Goal: Task Accomplishment & Management: Complete application form

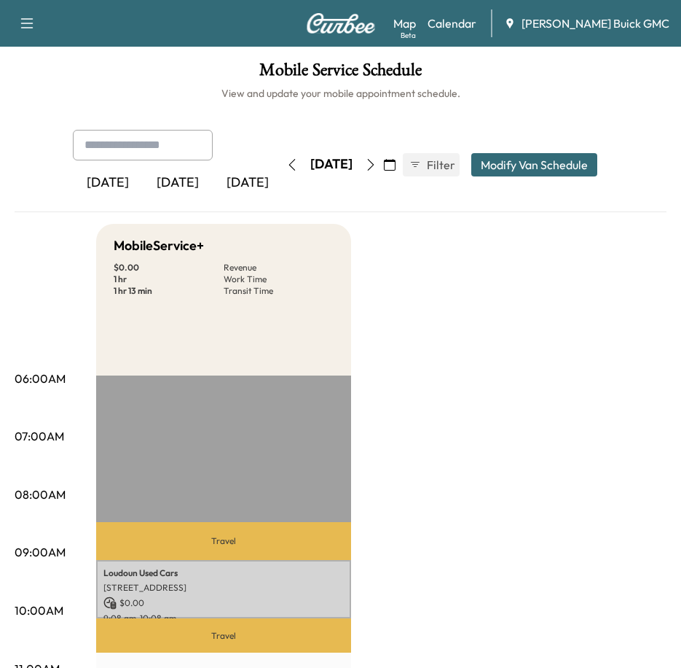
scroll to position [146, 0]
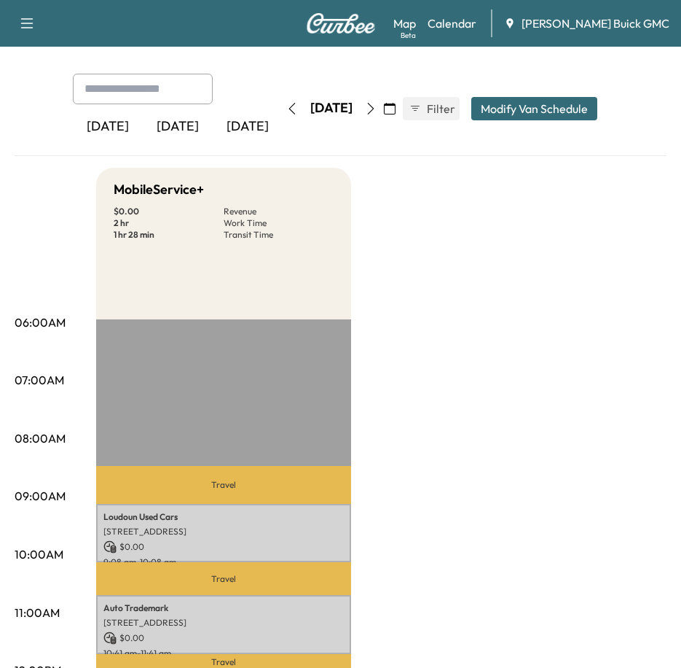
scroll to position [219, 0]
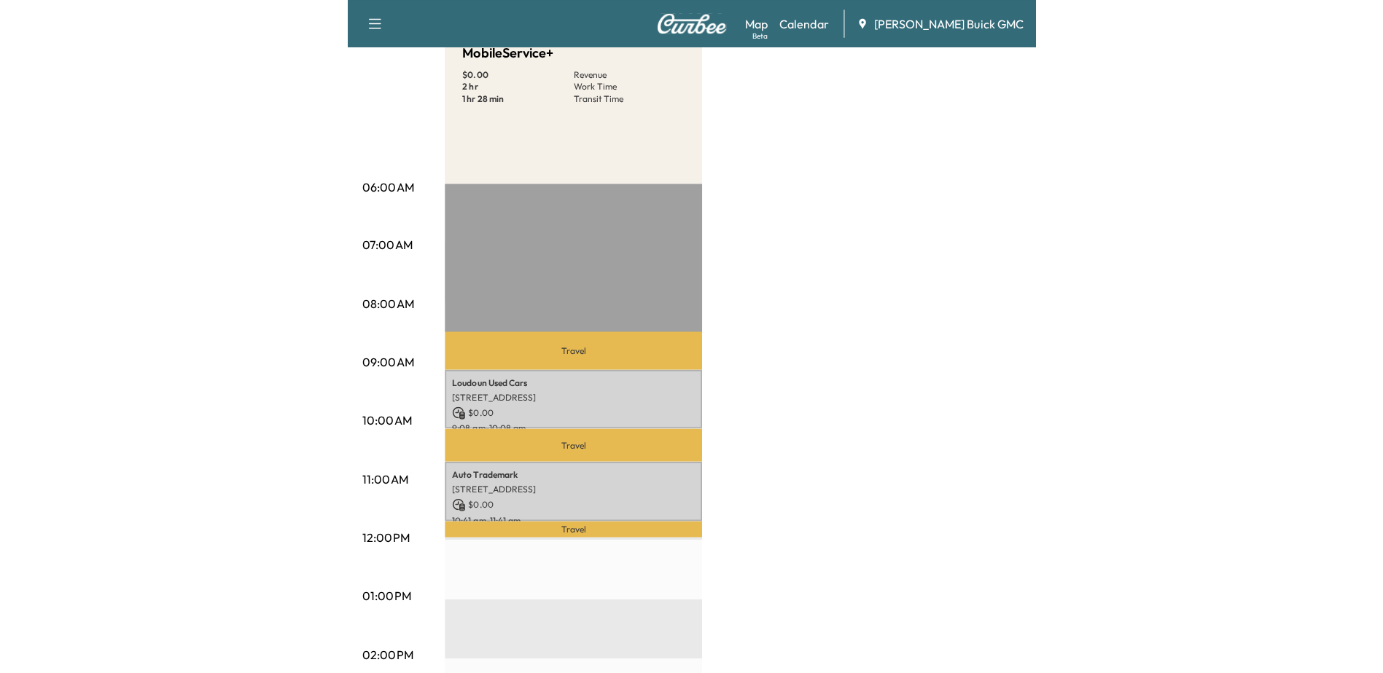
scroll to position [219, 0]
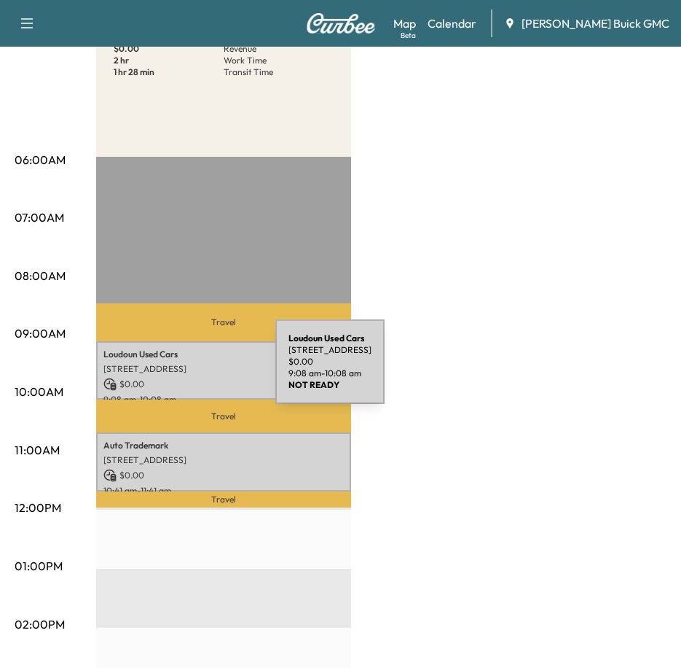
drag, startPoint x: 149, startPoint y: 367, endPoint x: 180, endPoint y: 370, distance: 30.8
click at [180, 370] on p "[STREET_ADDRESS]" at bounding box center [223, 369] width 241 height 12
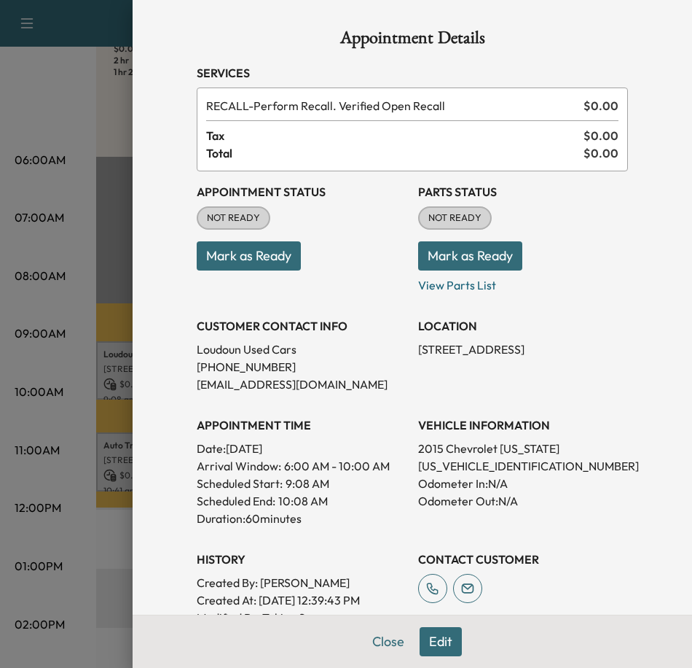
click at [52, 84] on div at bounding box center [346, 334] width 692 height 668
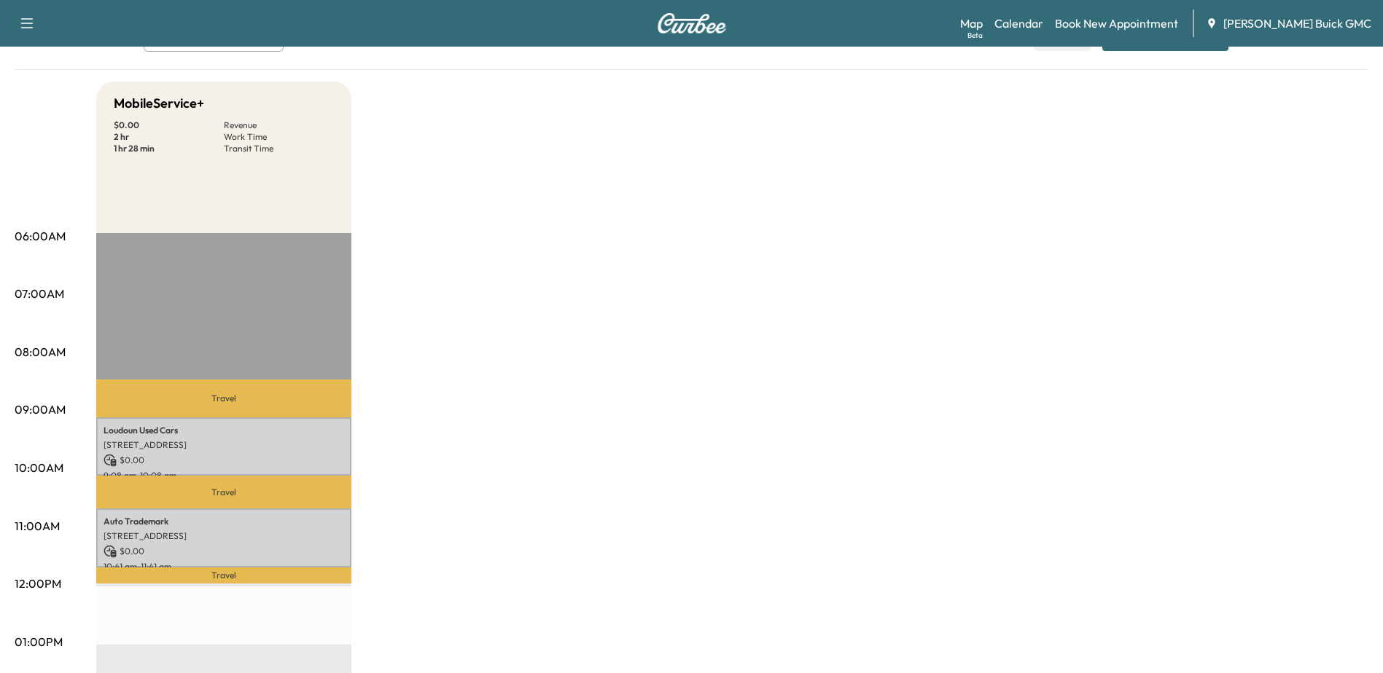
scroll to position [0, 0]
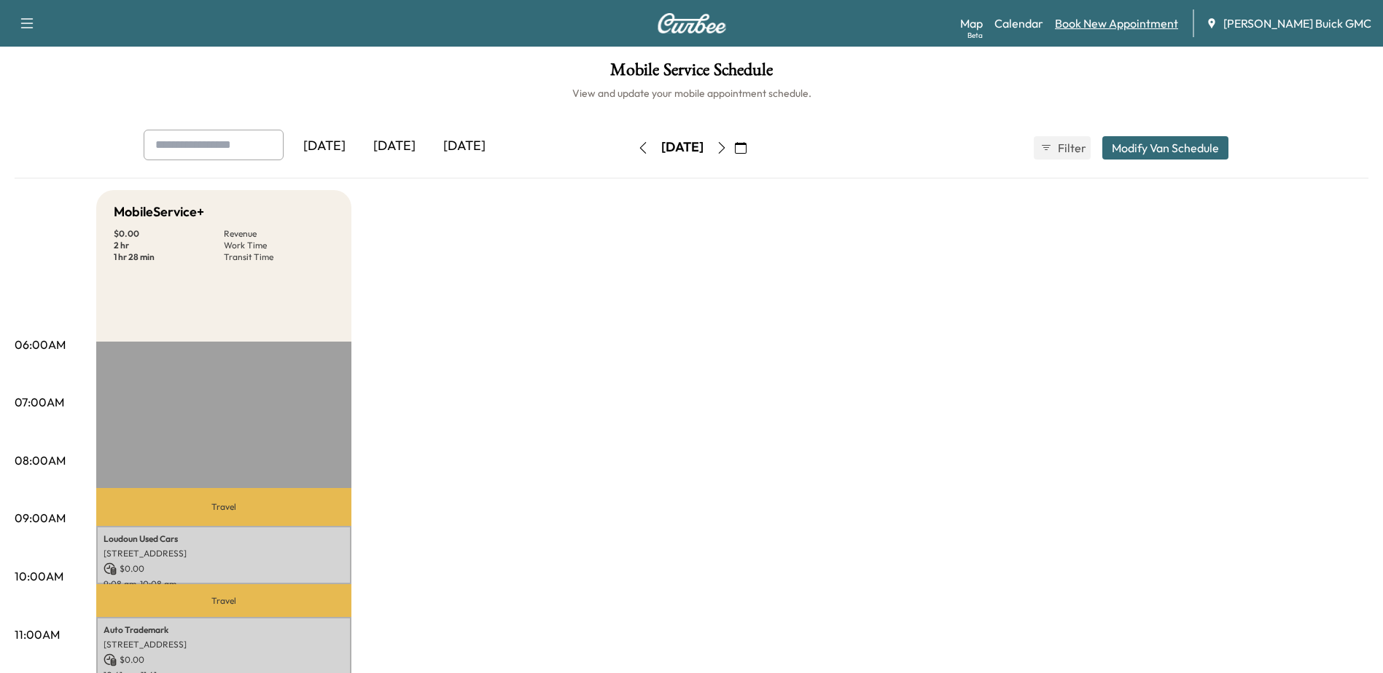
click at [692, 25] on link "Book New Appointment" at bounding box center [1116, 23] width 123 height 17
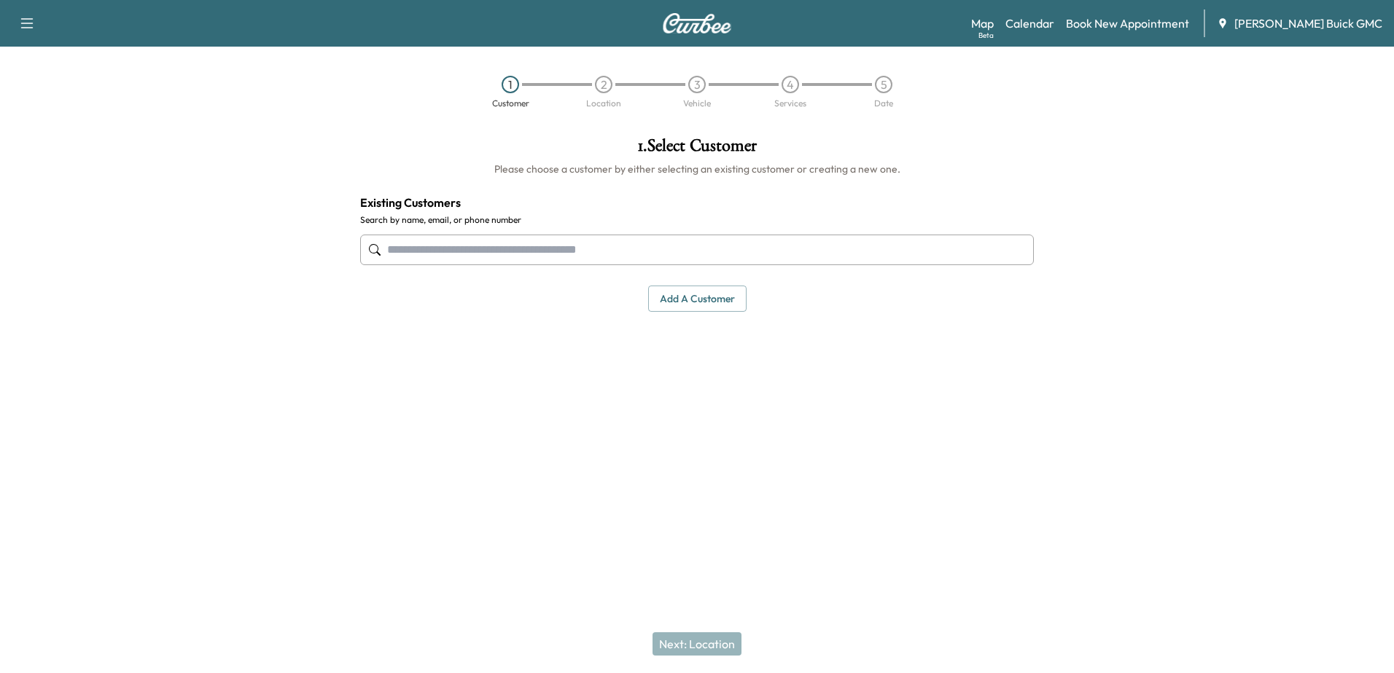
click at [565, 254] on input "text" at bounding box center [696, 250] width 673 height 31
type input "*"
type input "********"
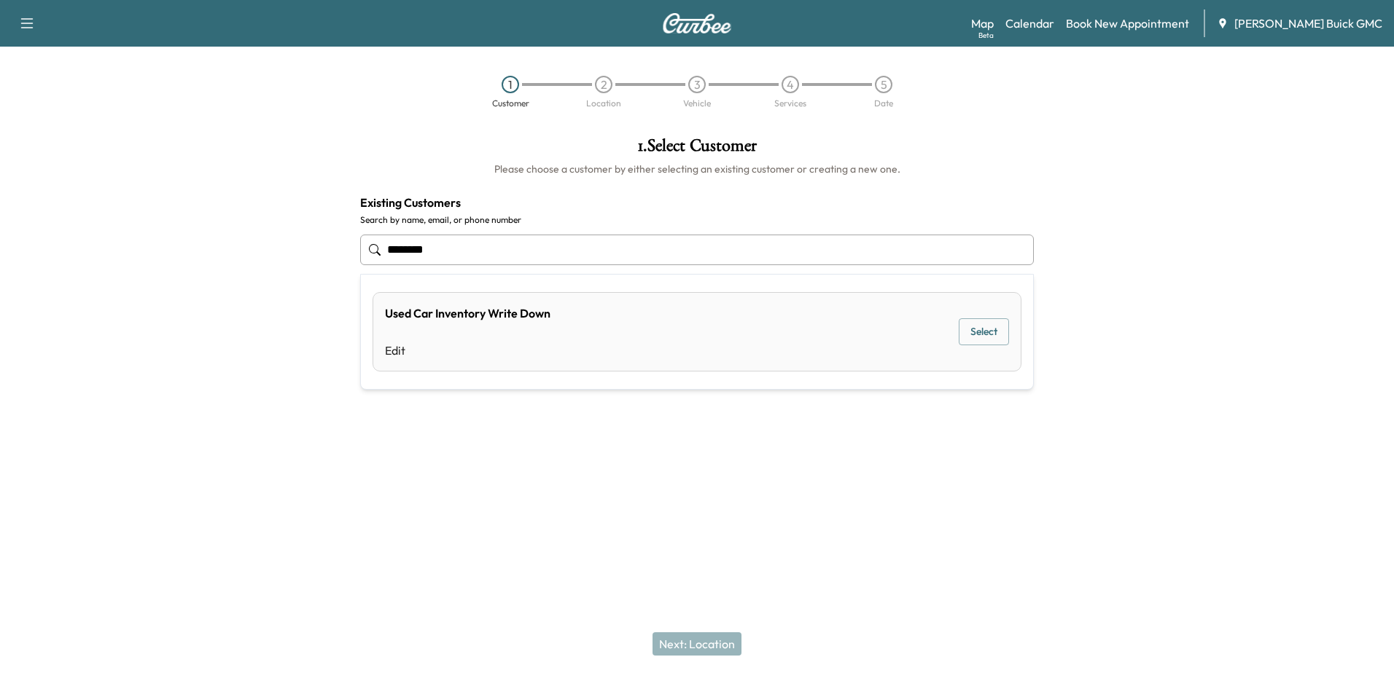
drag, startPoint x: 469, startPoint y: 245, endPoint x: 192, endPoint y: 216, distance: 279.1
click at [192, 216] on div "1 . Select Customer Please choose a customer by either selecting an existing cu…" at bounding box center [697, 293] width 1394 height 337
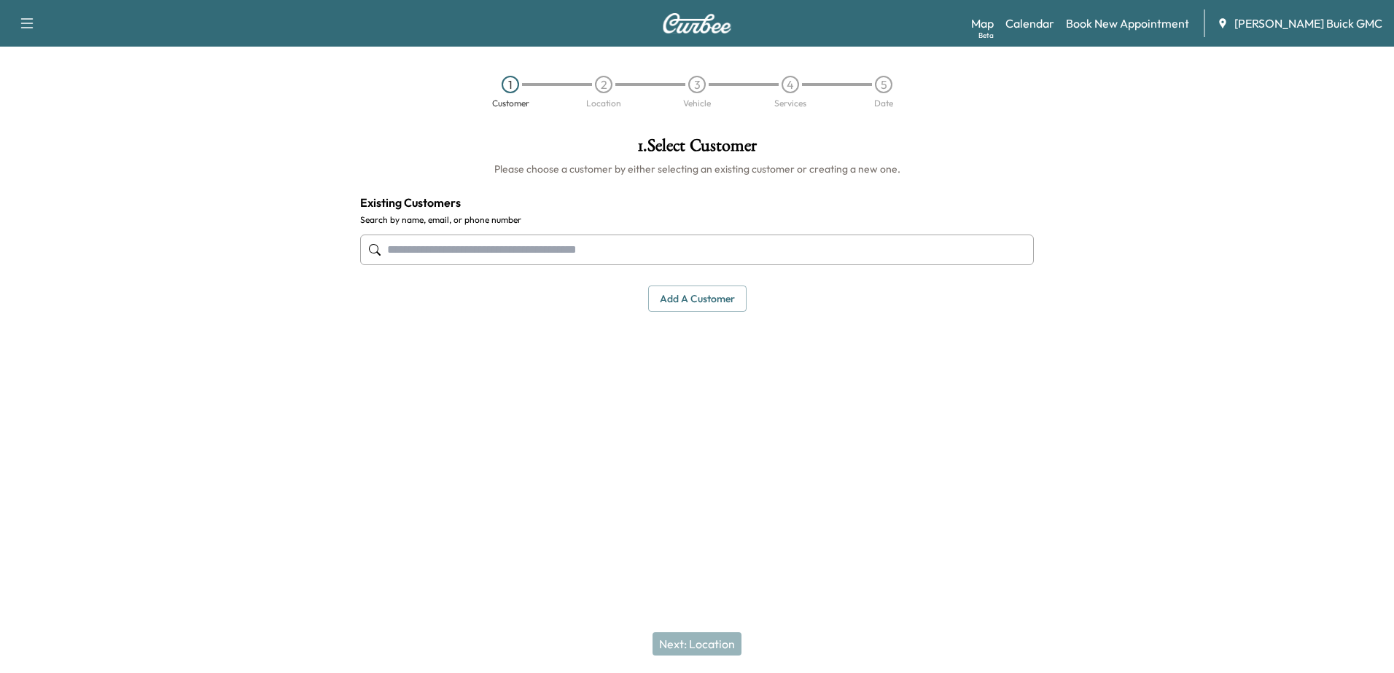
drag, startPoint x: 1349, startPoint y: 287, endPoint x: 1308, endPoint y: 287, distance: 41.5
click at [692, 287] on div at bounding box center [1219, 293] width 348 height 337
click at [692, 302] on div at bounding box center [1219, 293] width 348 height 337
click at [692, 298] on button "Add a customer" at bounding box center [697, 299] width 98 height 27
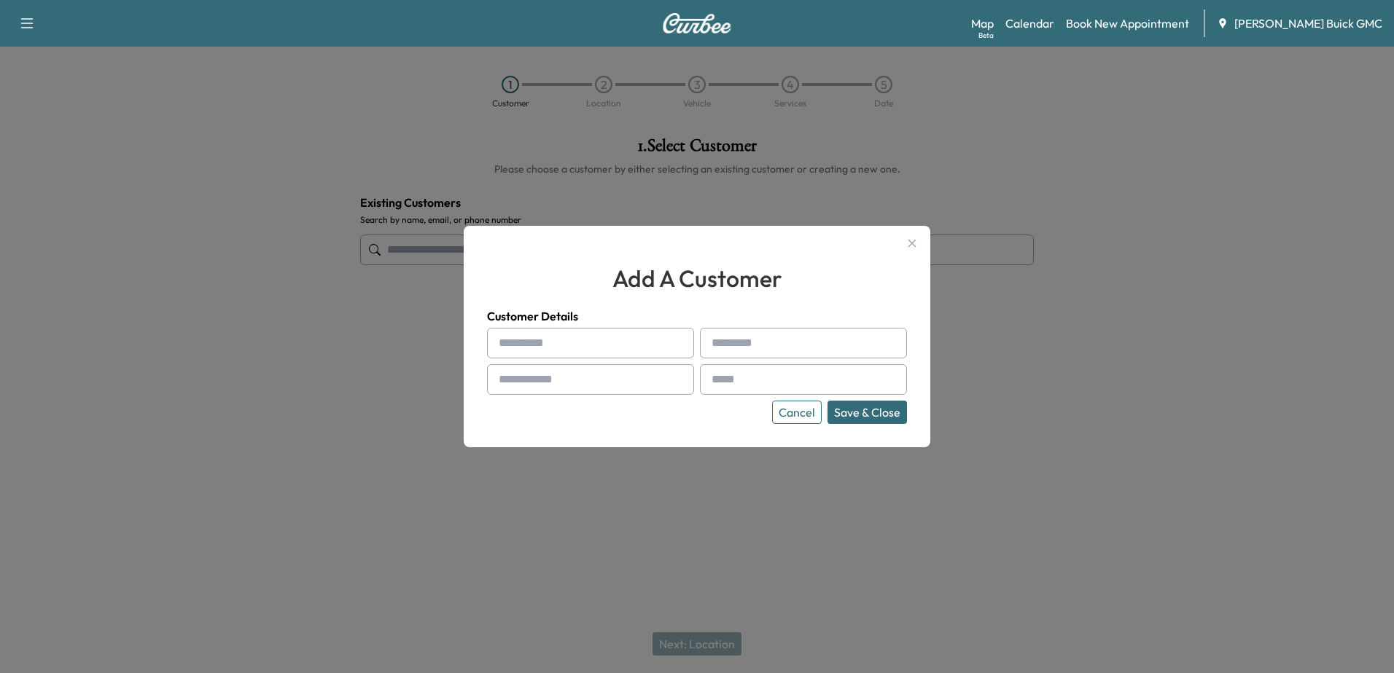
click at [549, 341] on input "text" at bounding box center [590, 343] width 207 height 31
type input "********"
type input "**********"
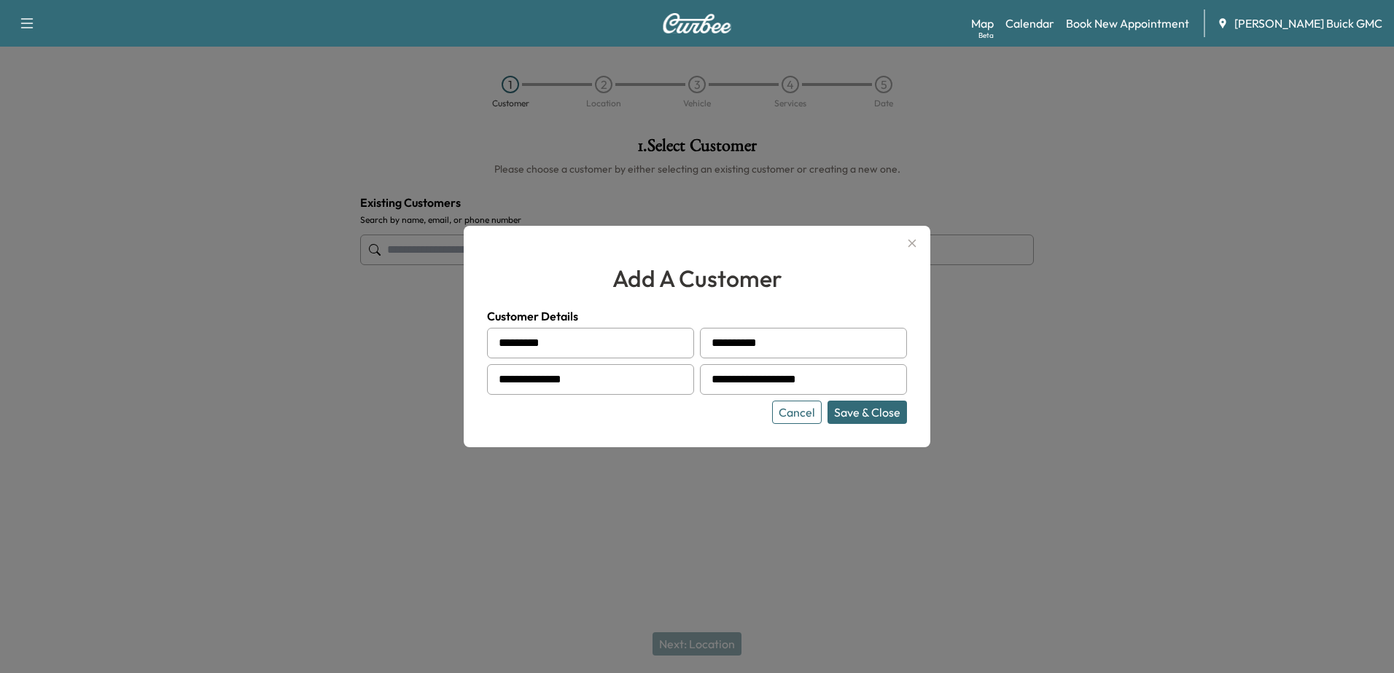
click at [692, 409] on button "Save & Close" at bounding box center [866, 412] width 79 height 23
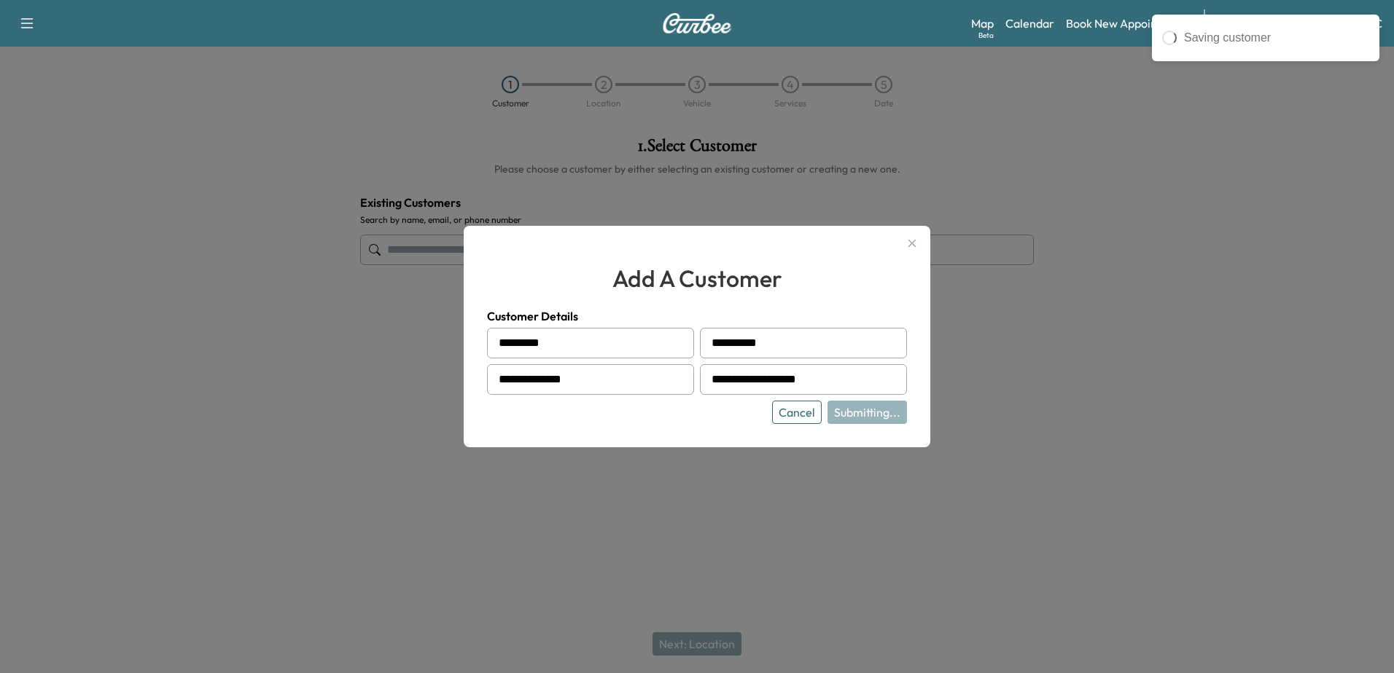
type input "**********"
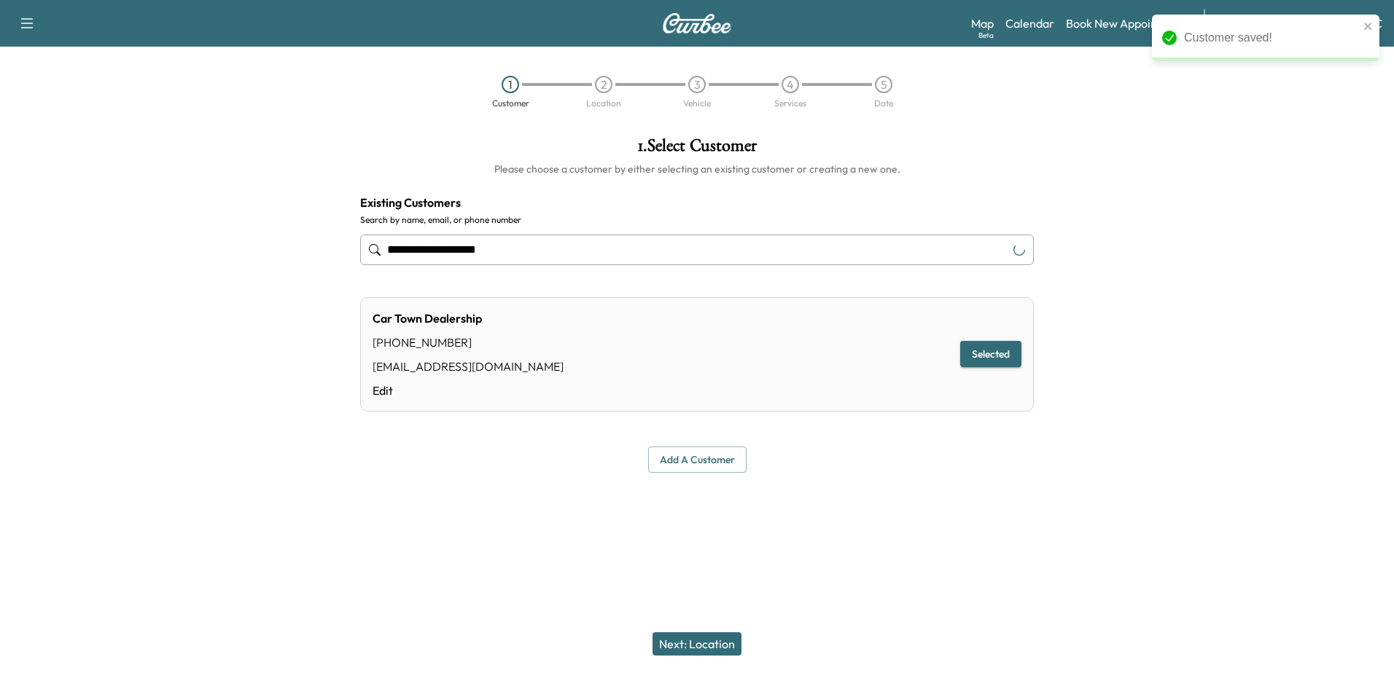
click at [692, 641] on button "Next: Location" at bounding box center [696, 644] width 89 height 23
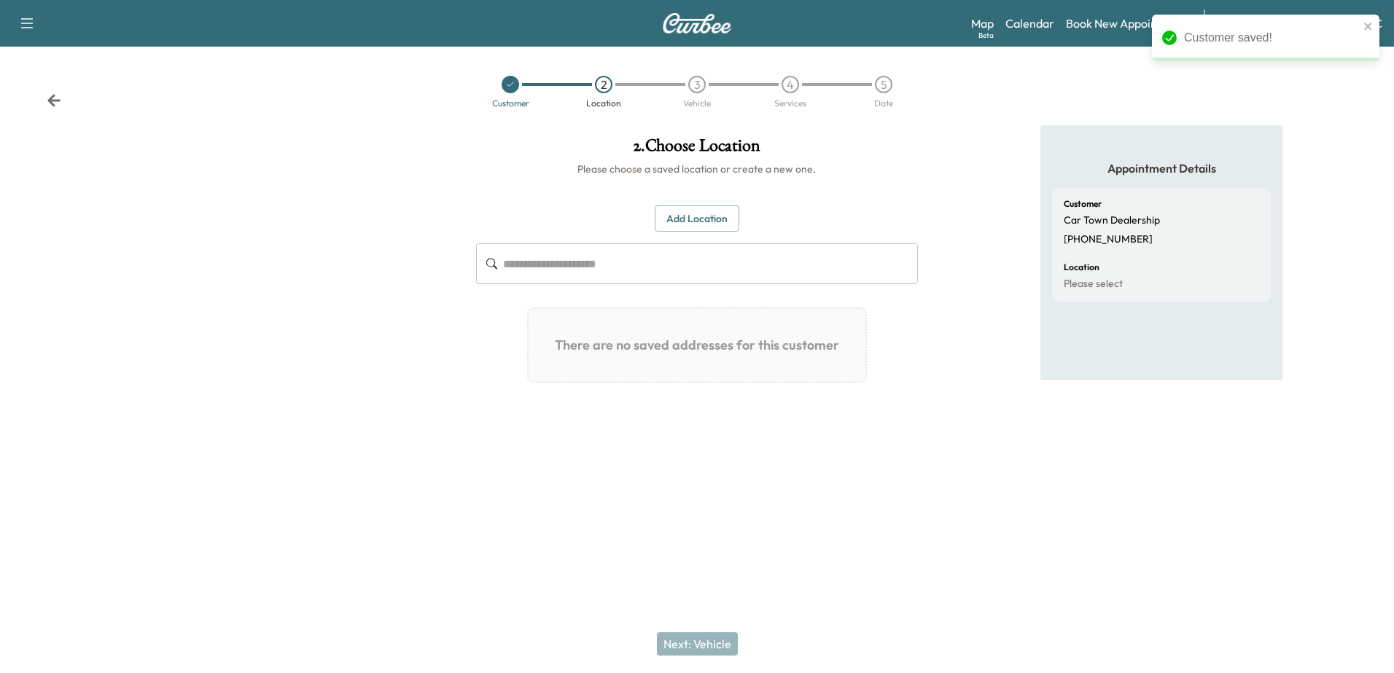
drag, startPoint x: 521, startPoint y: 248, endPoint x: 642, endPoint y: 283, distance: 125.9
click at [521, 248] on input "text" at bounding box center [710, 263] width 414 height 41
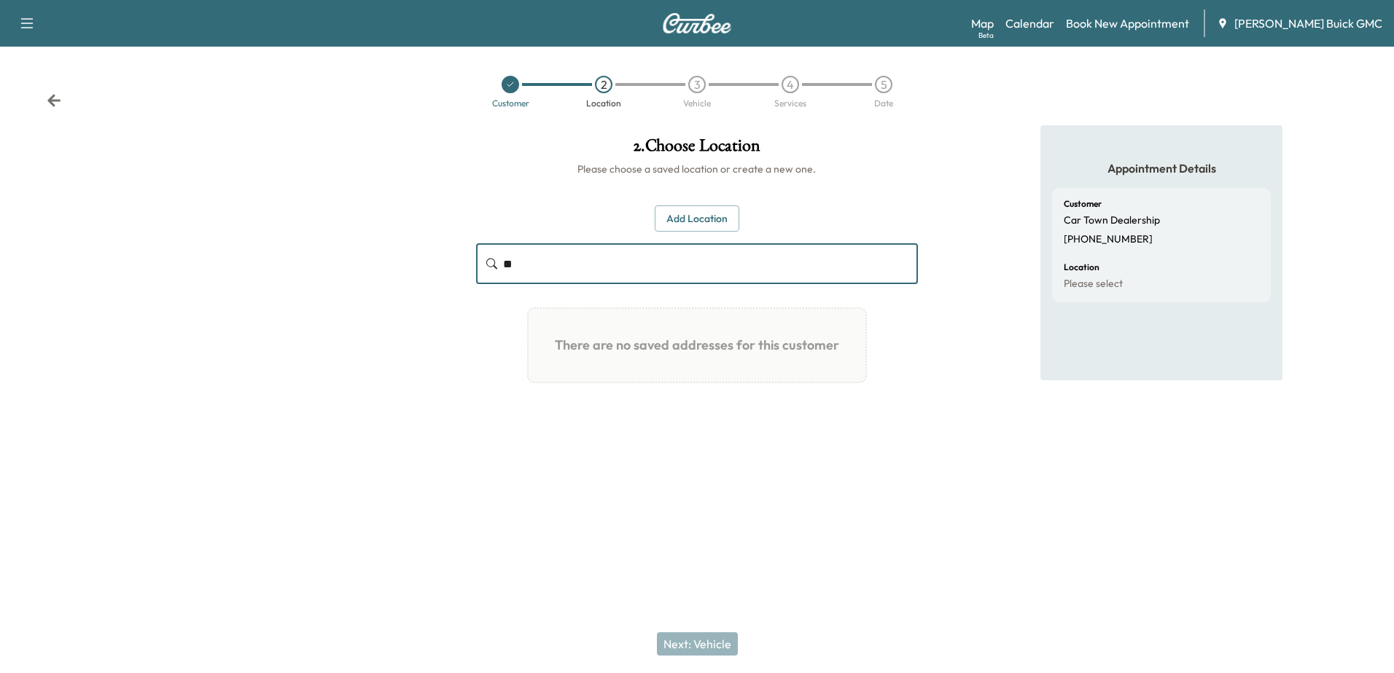
type input "*"
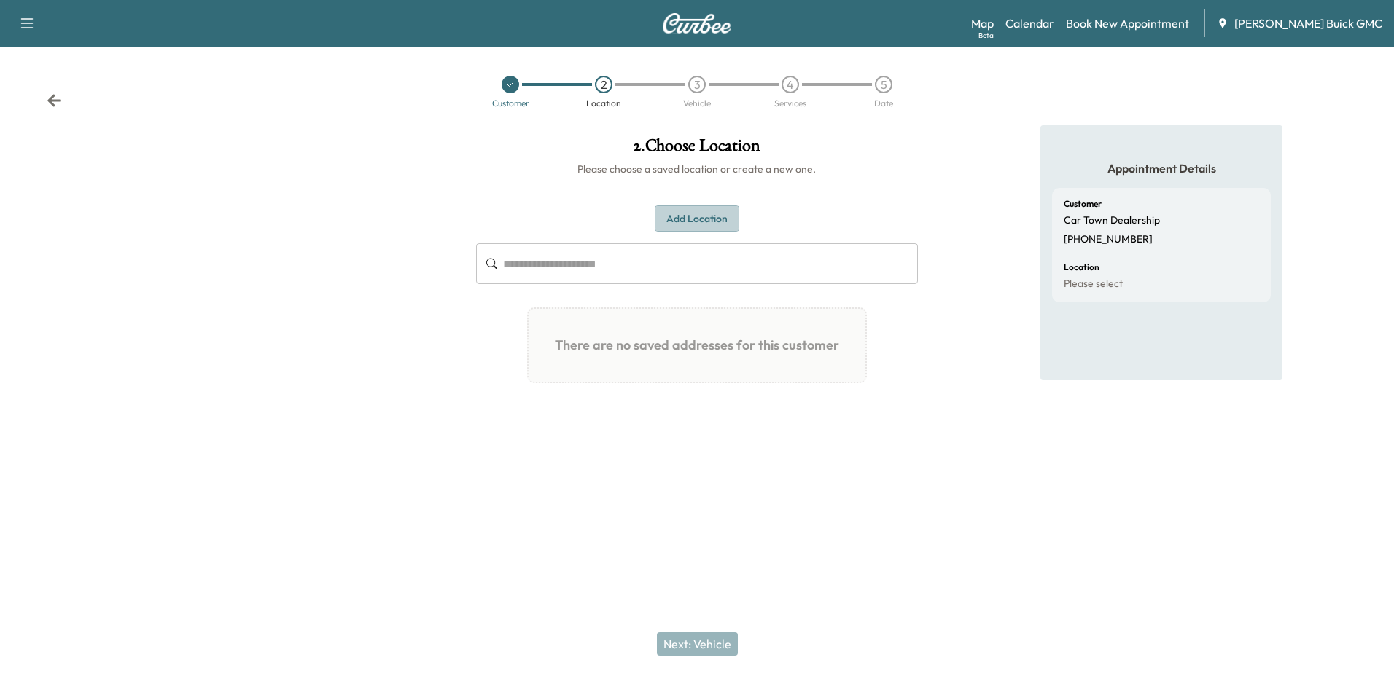
click at [692, 217] on button "Add Location" at bounding box center [696, 219] width 85 height 27
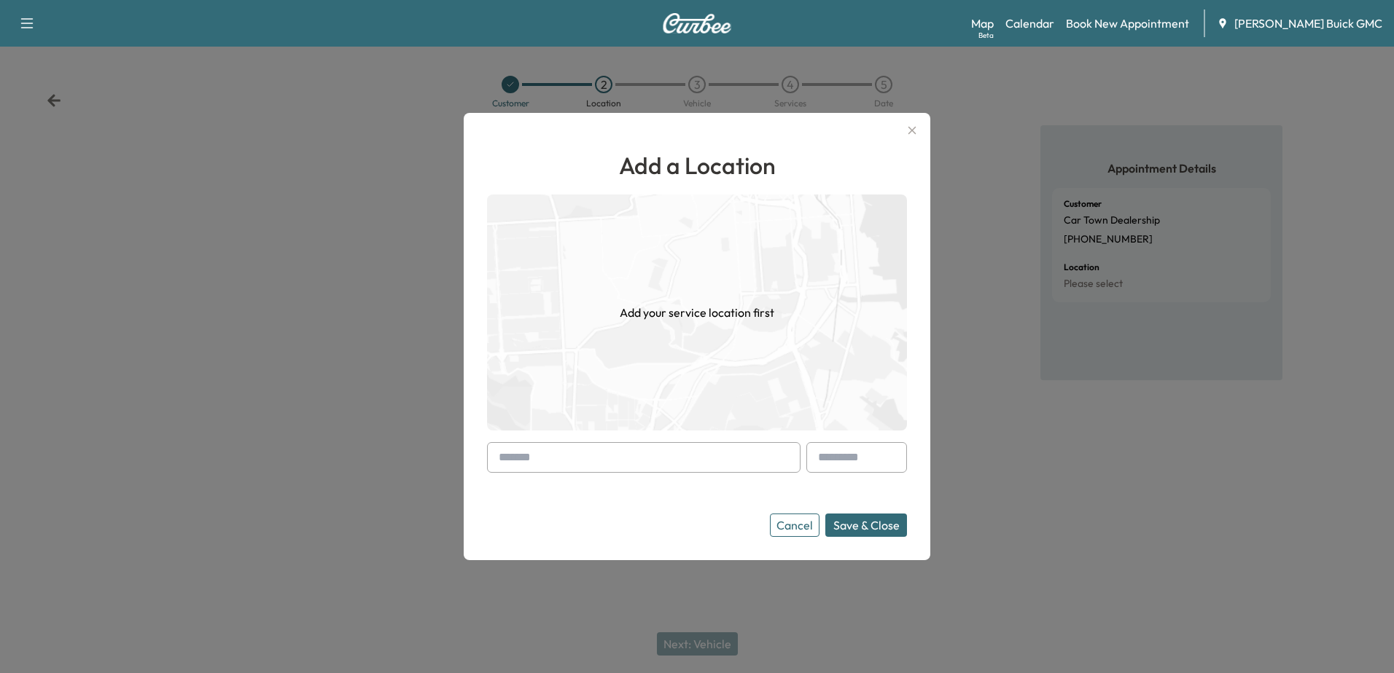
drag, startPoint x: 605, startPoint y: 464, endPoint x: 776, endPoint y: 442, distance: 172.6
click at [605, 464] on input "text" at bounding box center [643, 457] width 313 height 31
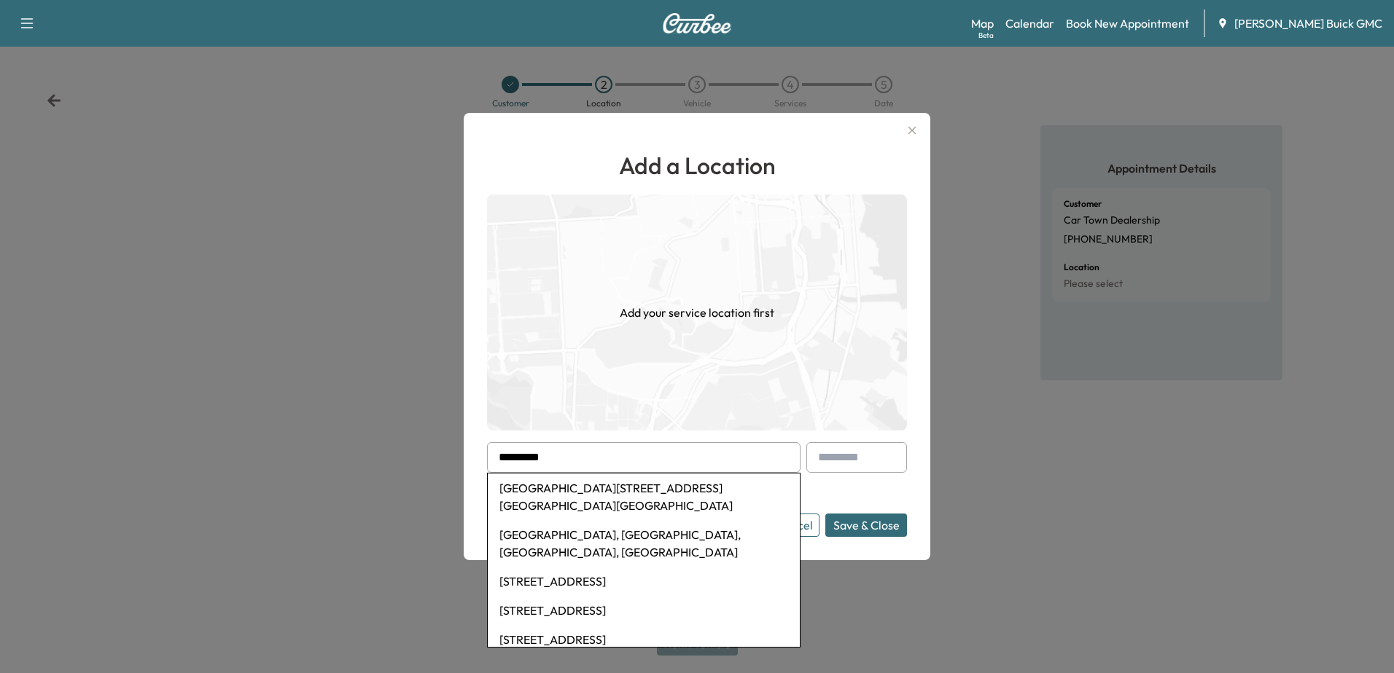
click at [684, 491] on li "[GEOGRAPHIC_DATA][STREET_ADDRESS][GEOGRAPHIC_DATA][GEOGRAPHIC_DATA]" at bounding box center [644, 497] width 312 height 47
type input "**********"
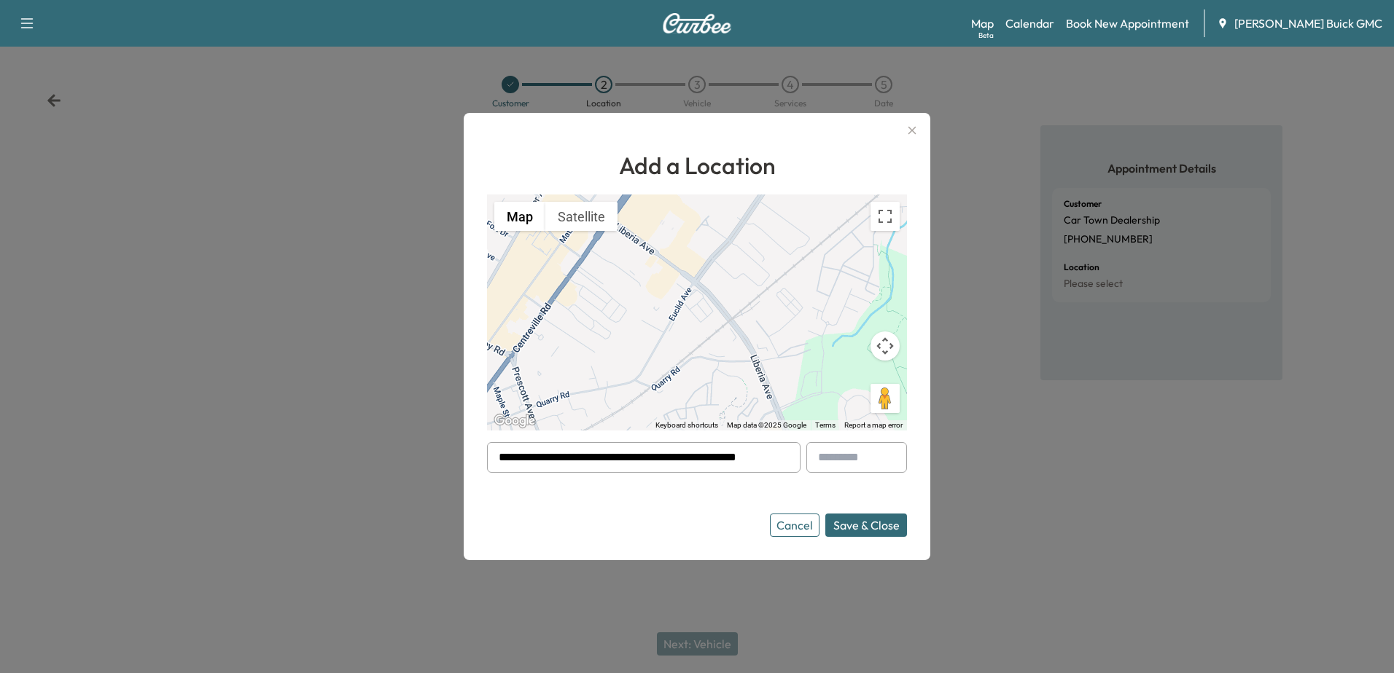
click at [692, 525] on button "Save & Close" at bounding box center [866, 525] width 82 height 23
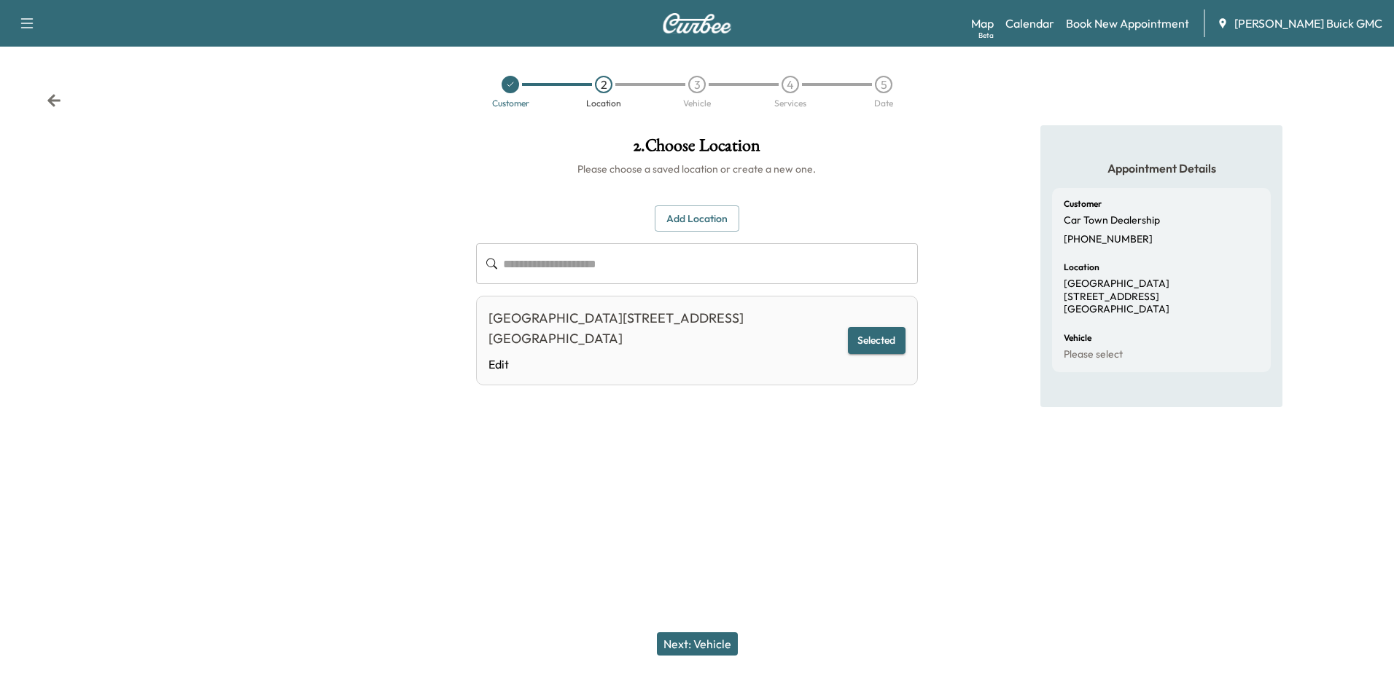
click at [692, 639] on button "Next: Vehicle" at bounding box center [697, 644] width 81 height 23
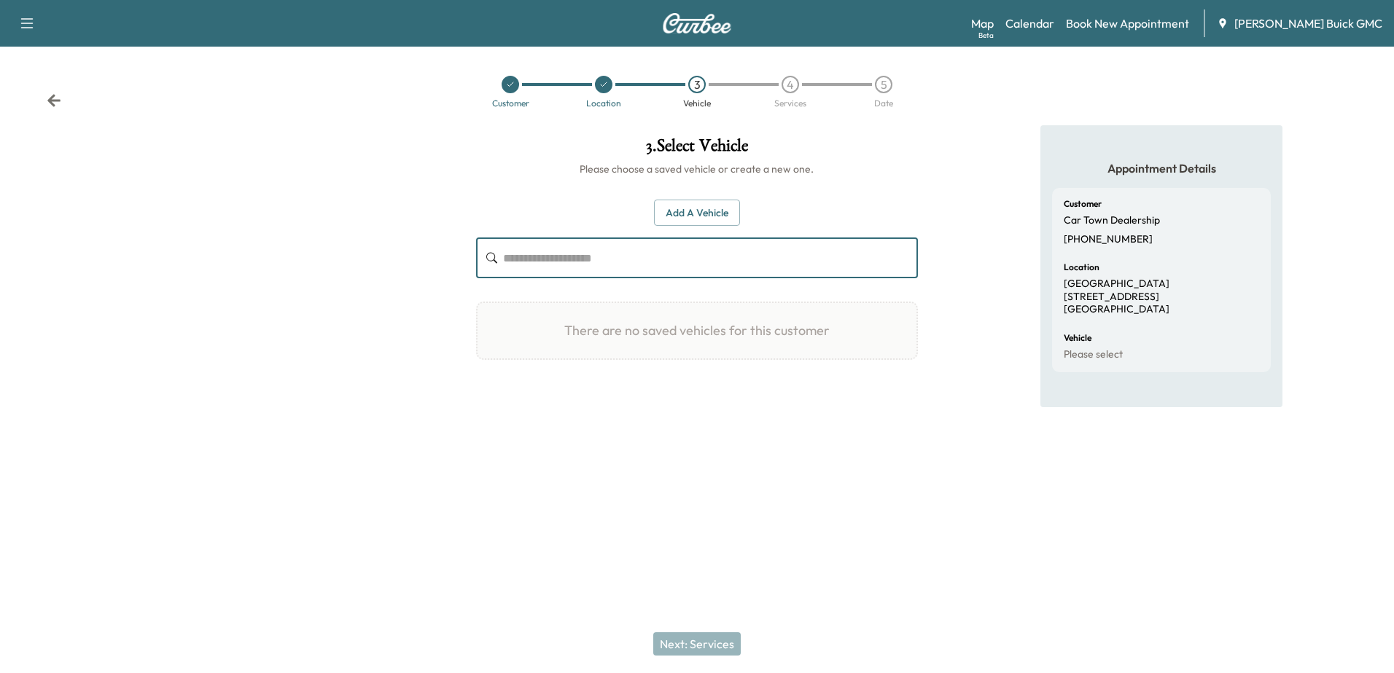
click at [544, 261] on input "text" at bounding box center [710, 258] width 414 height 41
paste input "**********"
type input "*"
click at [692, 207] on button "Add a Vehicle" at bounding box center [697, 213] width 86 height 27
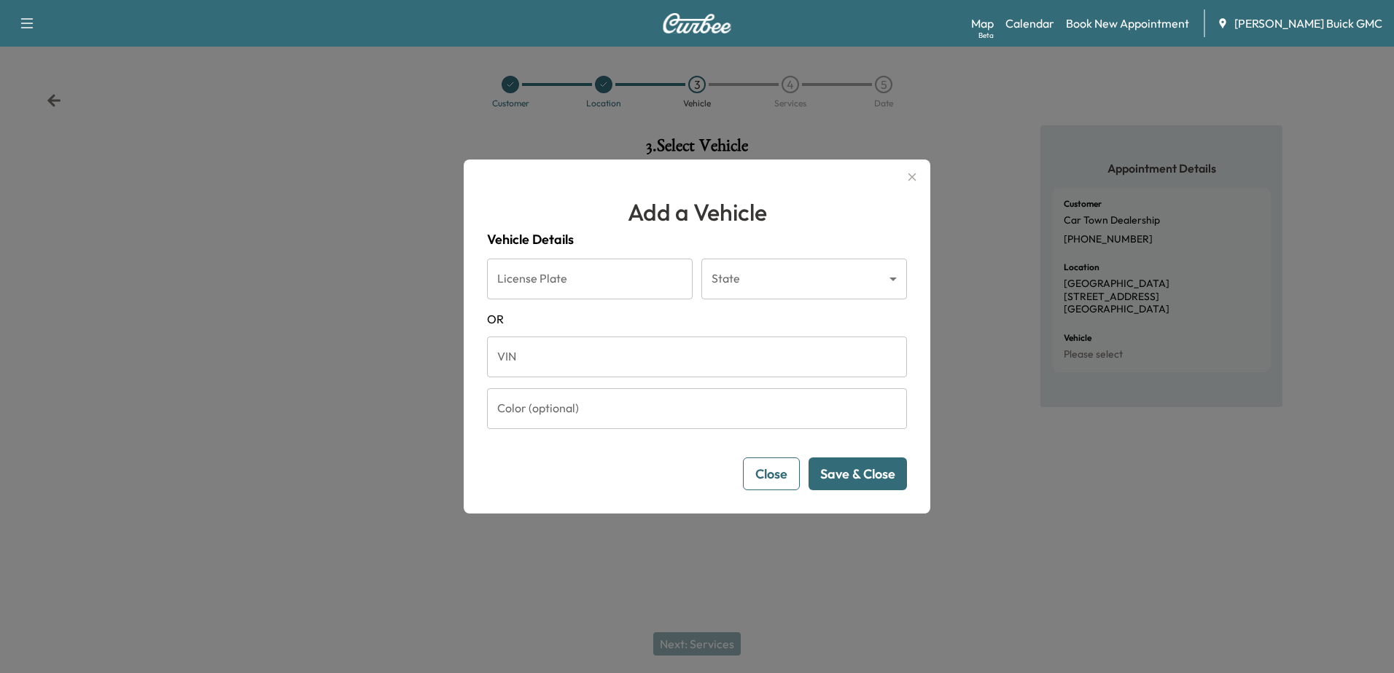
click at [595, 370] on input "VIN" at bounding box center [697, 357] width 420 height 41
paste input "**********"
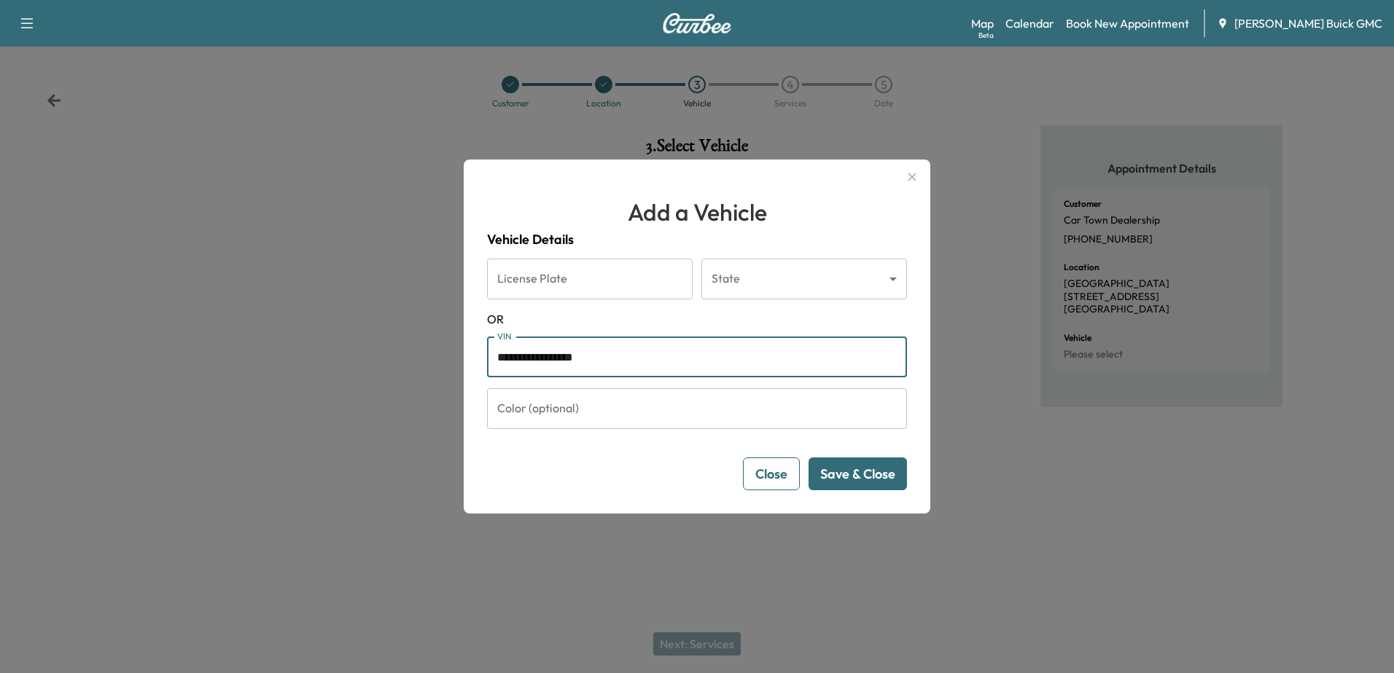
type input "**********"
drag, startPoint x: 855, startPoint y: 472, endPoint x: 1069, endPoint y: 659, distance: 284.6
click at [692, 472] on button "Save & Close" at bounding box center [857, 474] width 98 height 33
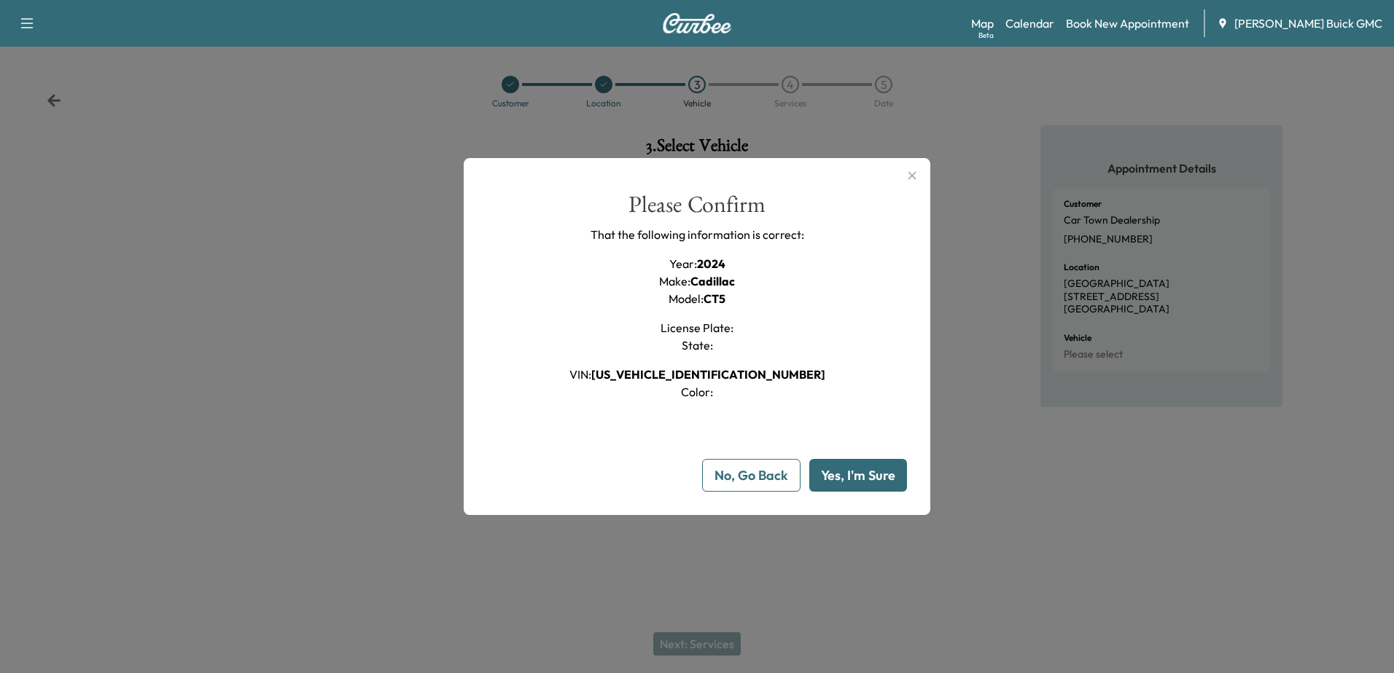
click at [692, 471] on button "Yes, I'm Sure" at bounding box center [858, 475] width 98 height 33
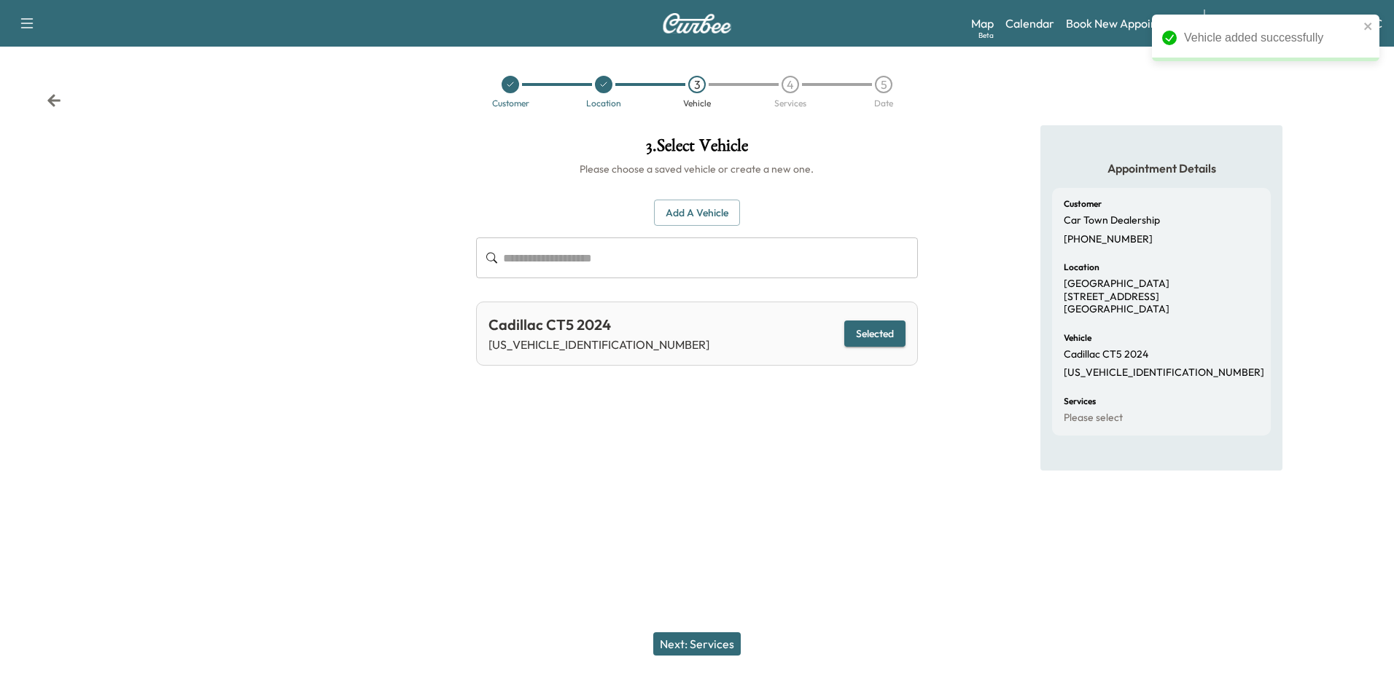
click at [692, 648] on button "Next: Services" at bounding box center [696, 644] width 87 height 23
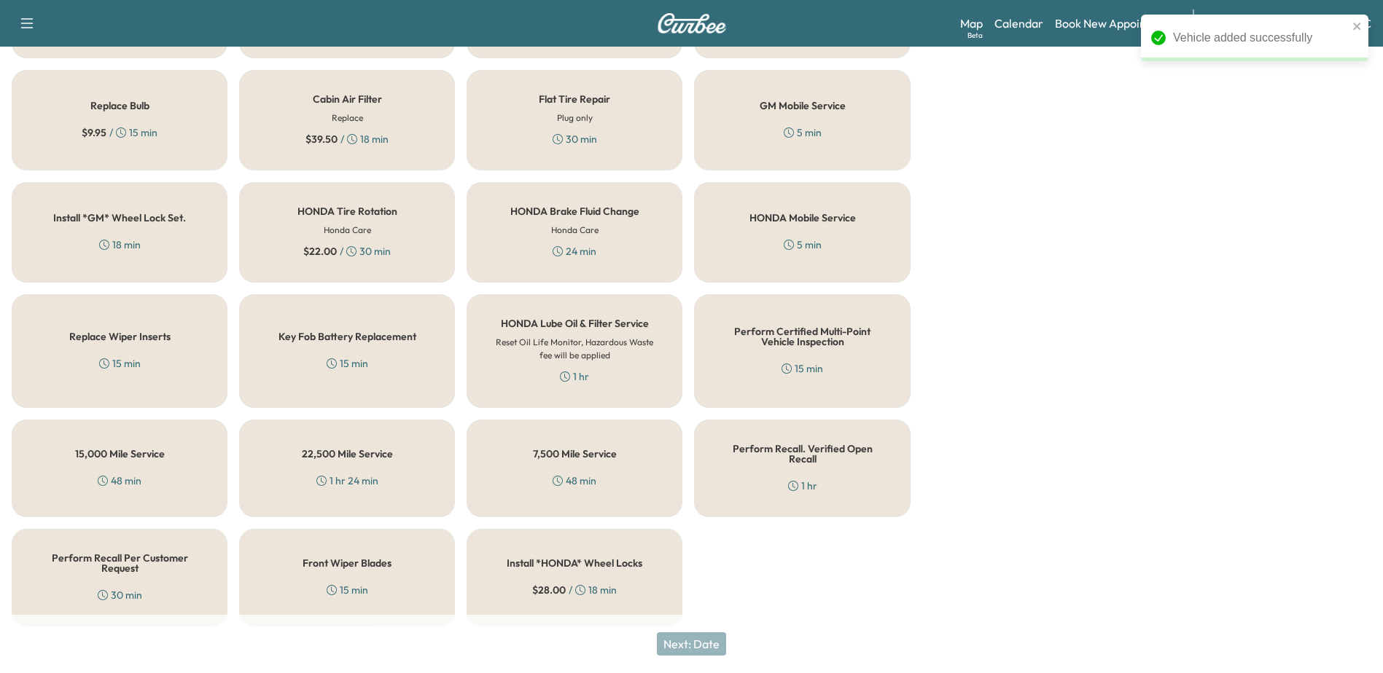
scroll to position [439, 0]
click at [692, 458] on div "Perform Recall. Verified Open Recall 1 hr" at bounding box center [802, 467] width 216 height 98
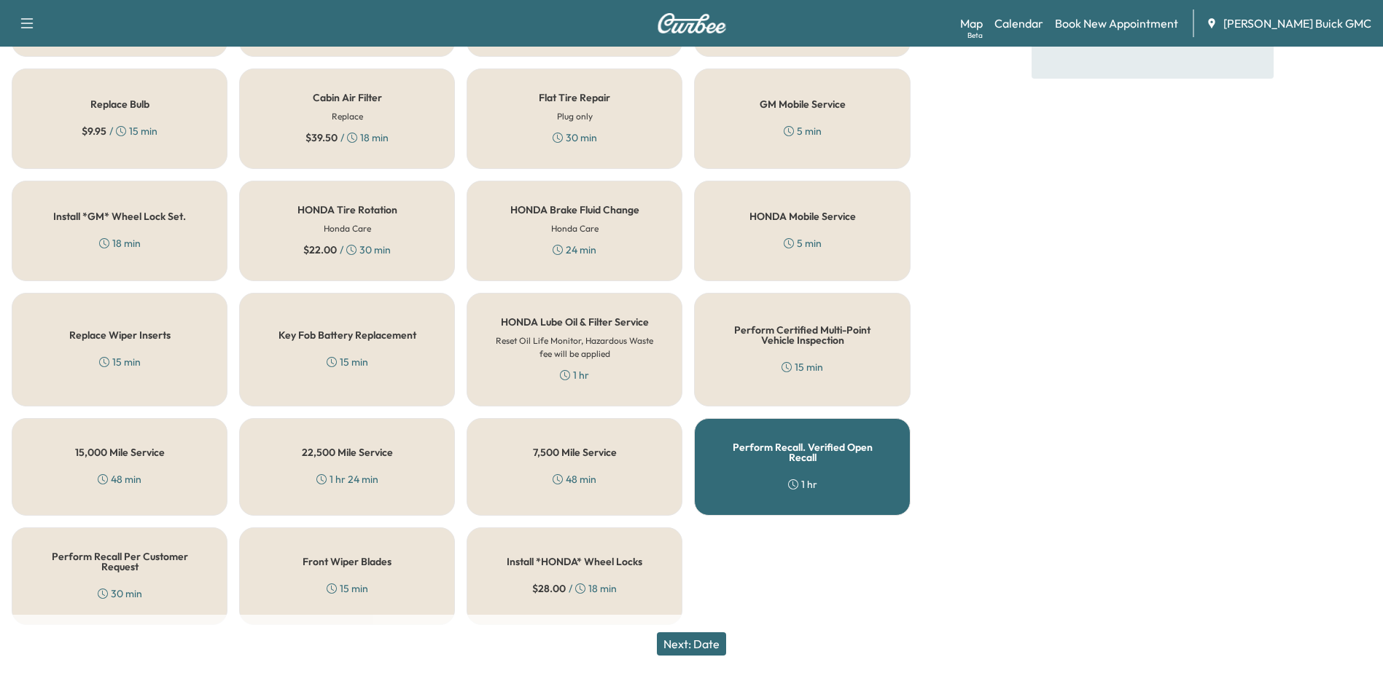
click at [689, 649] on button "Next: Date" at bounding box center [691, 644] width 69 height 23
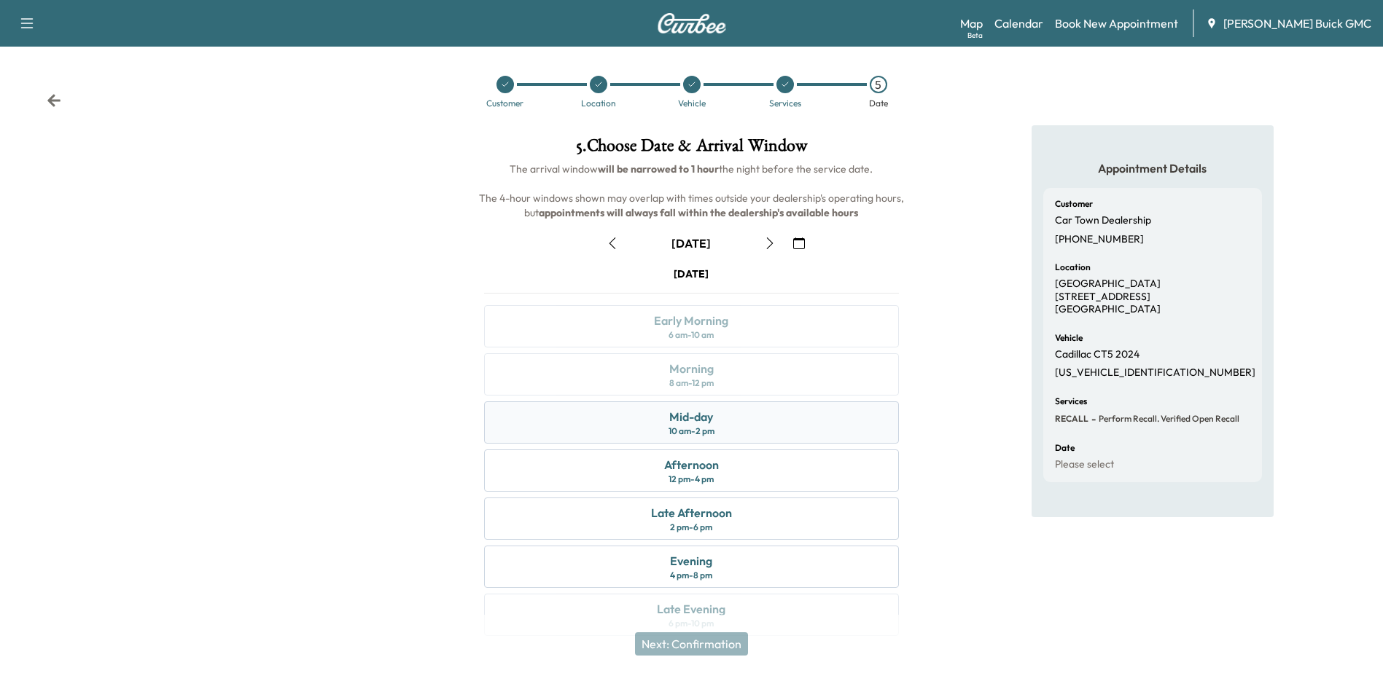
click at [692, 415] on div "Mid-day" at bounding box center [691, 416] width 44 height 17
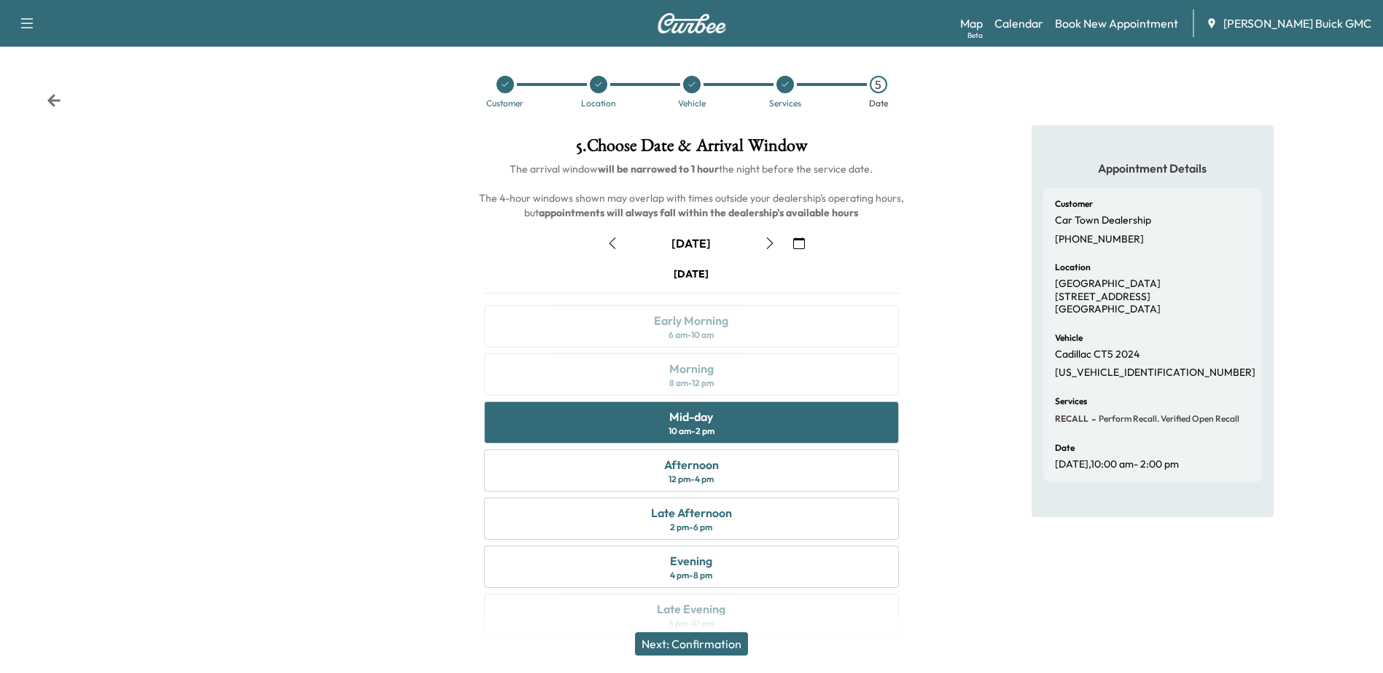
click at [692, 641] on button "Next: Confirmation" at bounding box center [691, 644] width 113 height 23
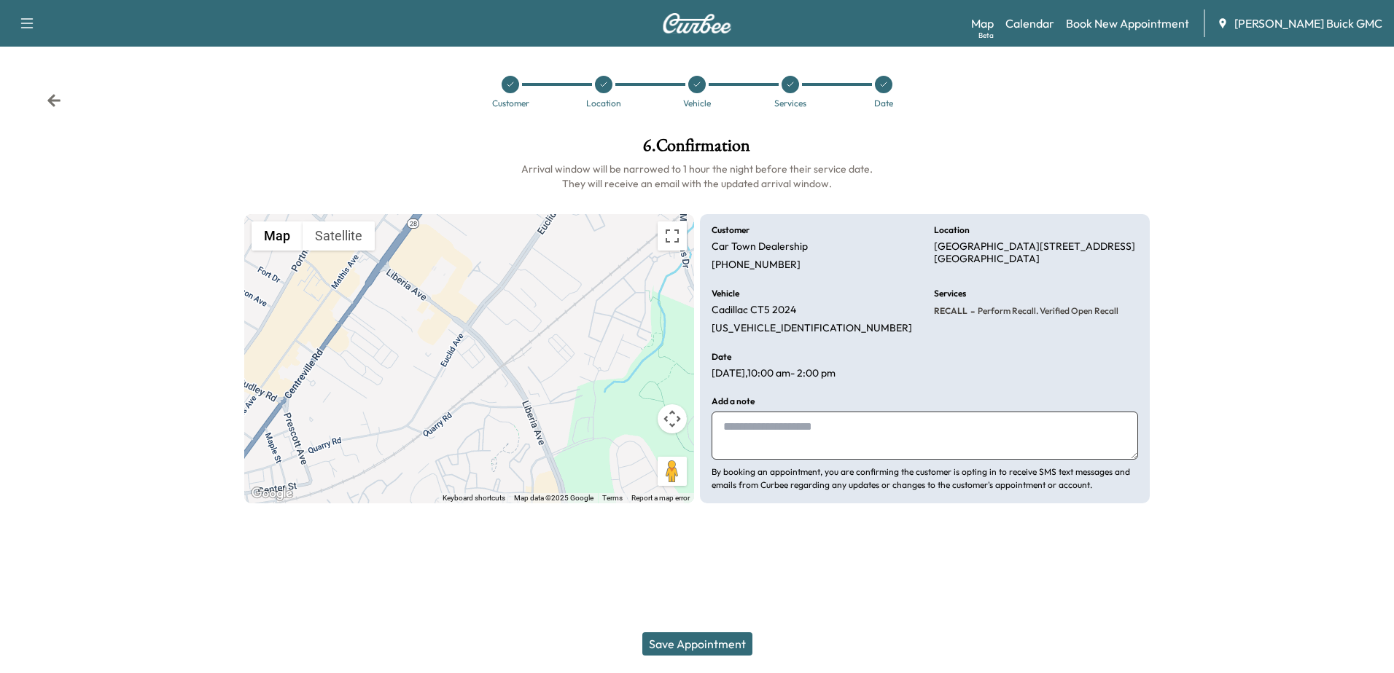
drag, startPoint x: 785, startPoint y: 432, endPoint x: 1322, endPoint y: 445, distance: 537.3
click at [692, 432] on textarea at bounding box center [924, 436] width 426 height 48
type textarea "**********"
click at [692, 636] on button "Save Appointment" at bounding box center [697, 644] width 110 height 23
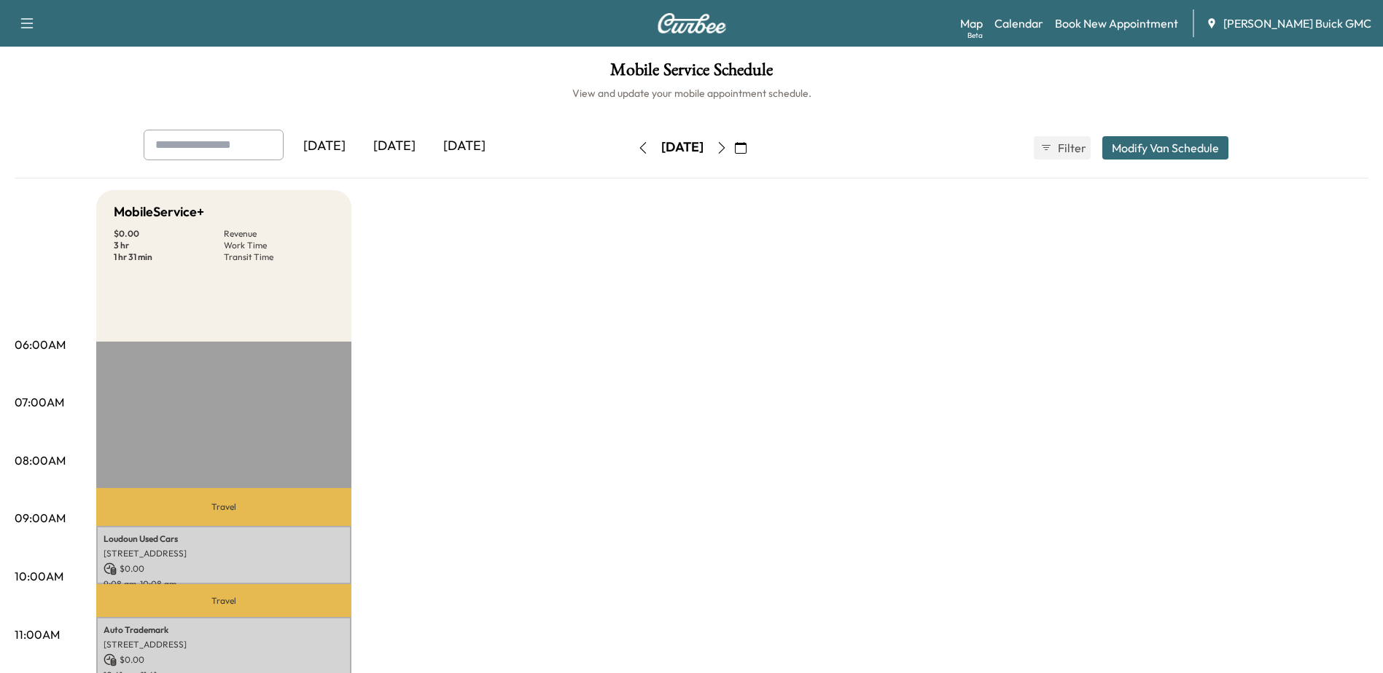
click at [407, 150] on div "[DATE]" at bounding box center [394, 147] width 70 height 34
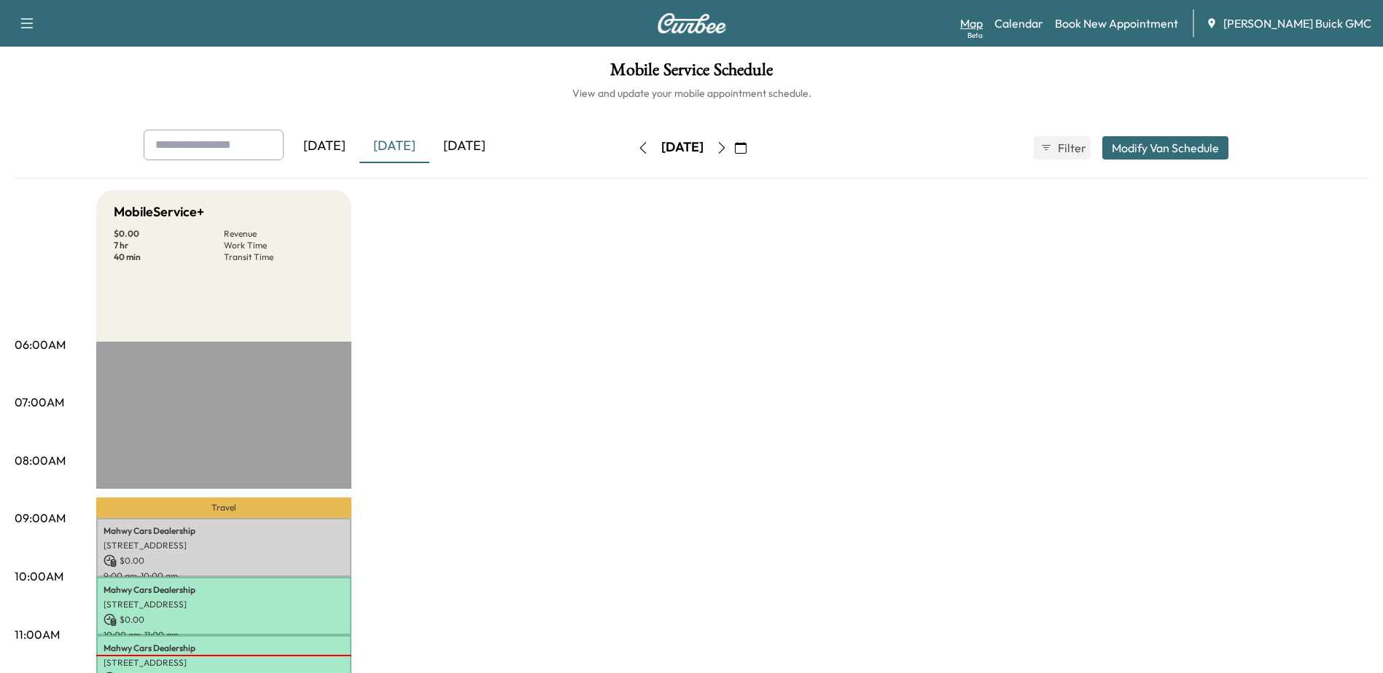
click at [692, 29] on link "Map Beta" at bounding box center [971, 23] width 23 height 17
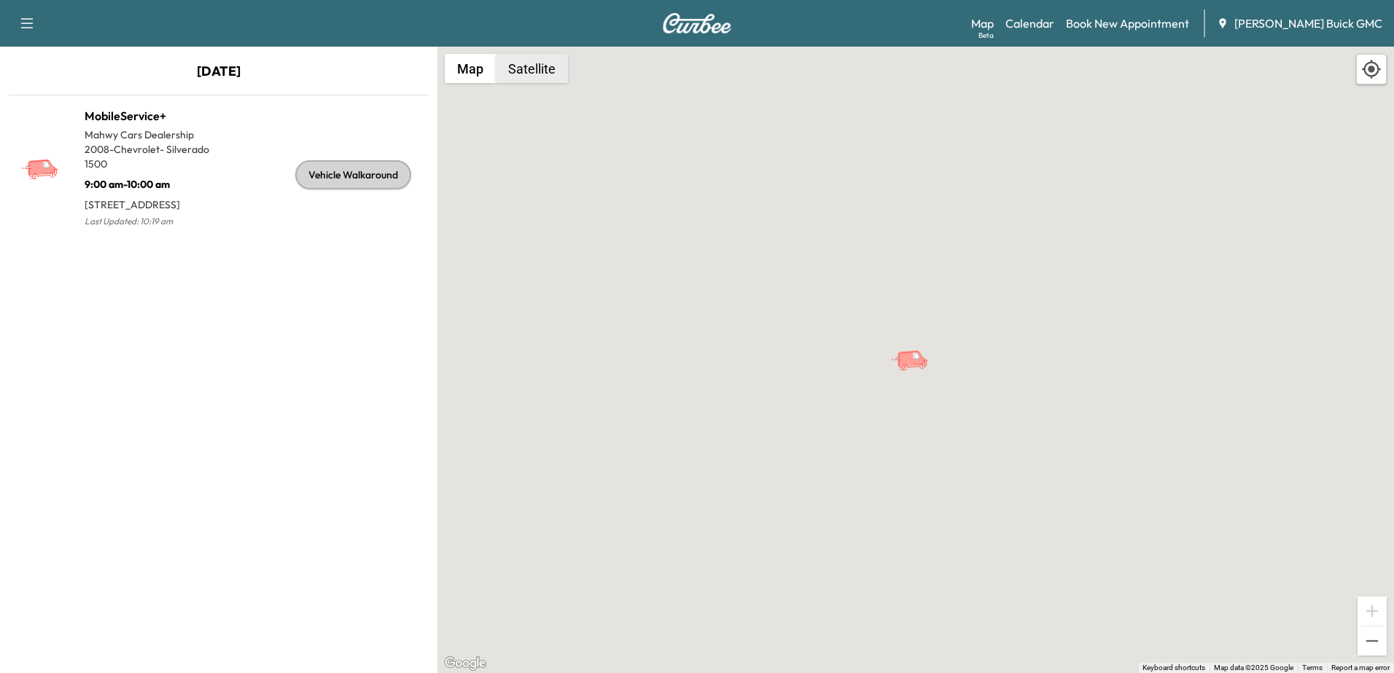
click at [562, 75] on button "Satellite" at bounding box center [532, 68] width 72 height 29
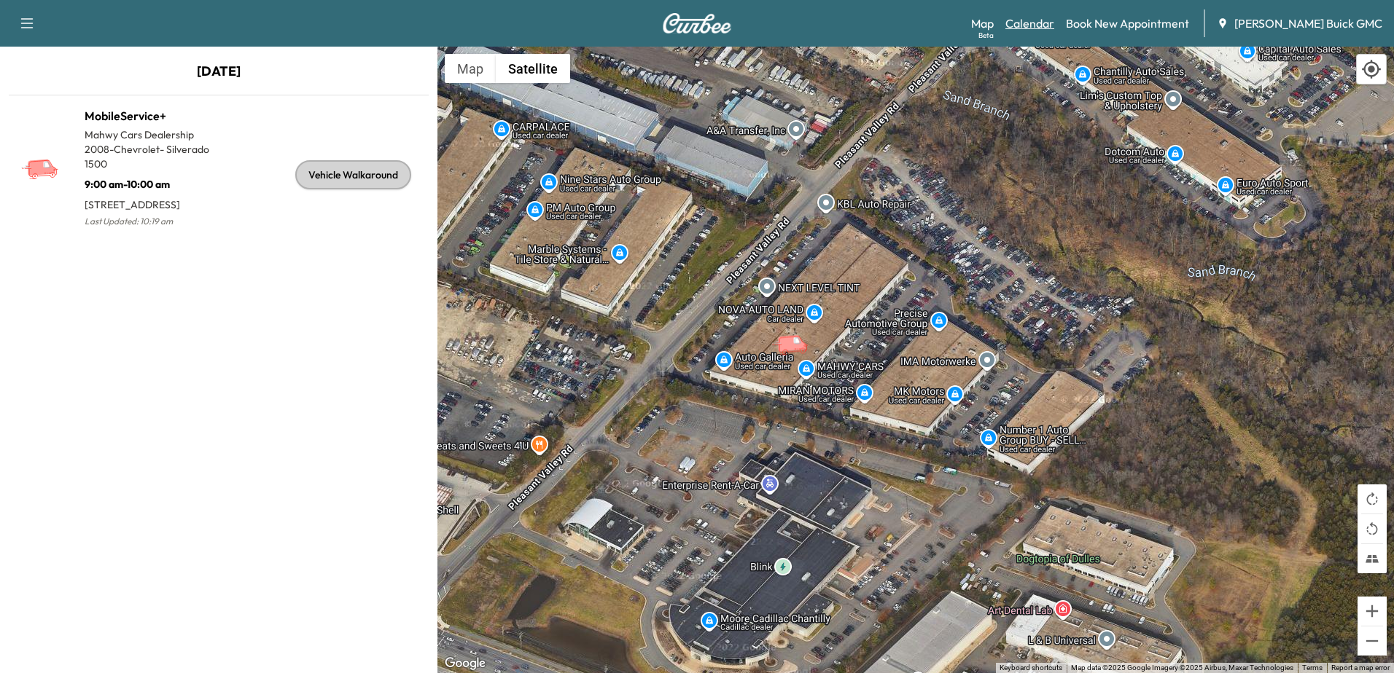
click at [692, 26] on link "Calendar" at bounding box center [1029, 23] width 49 height 17
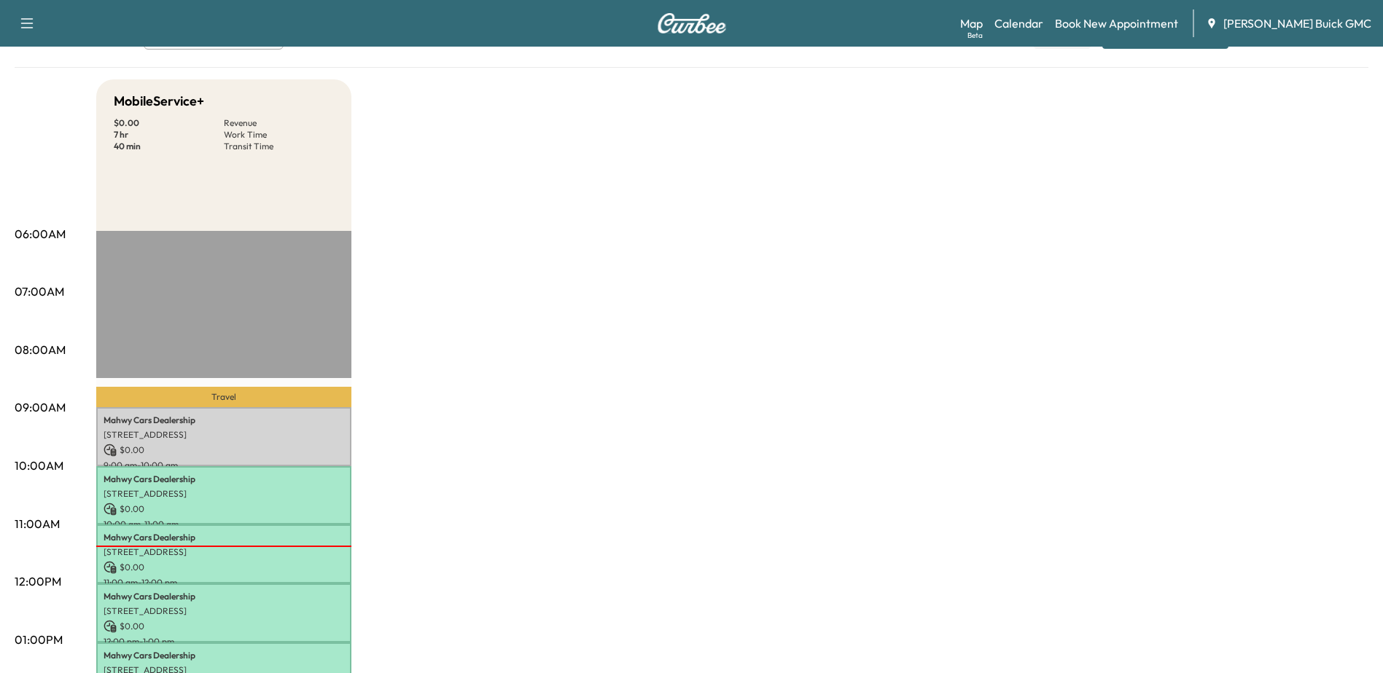
scroll to position [364, 0]
